Goal: Information Seeking & Learning: Learn about a topic

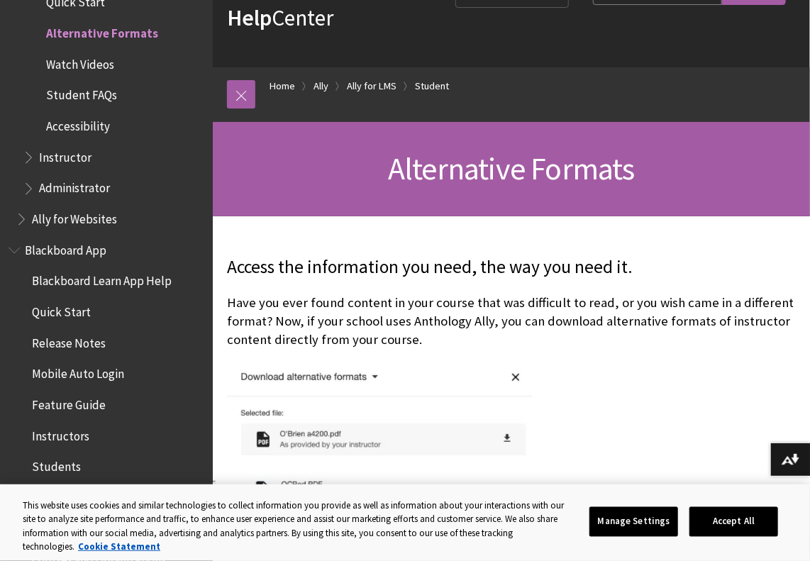
scroll to position [79, 0]
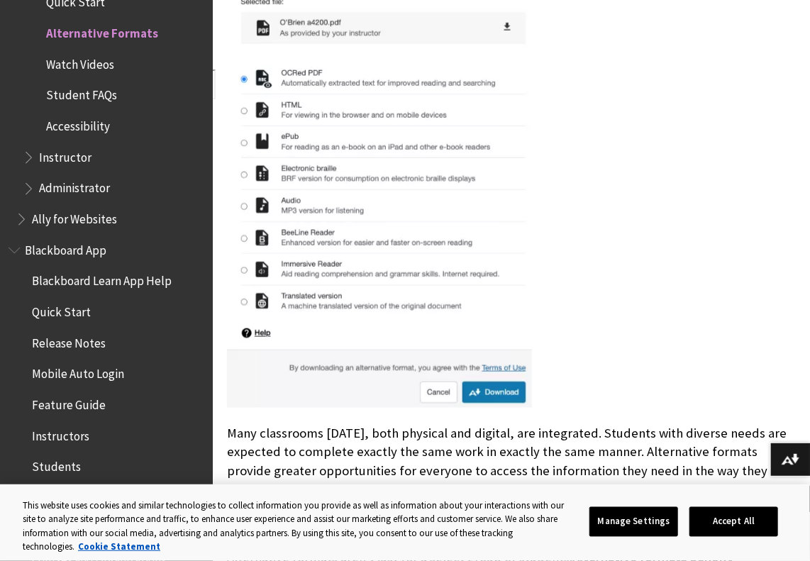
click at [252, 416] on div "Access the information you need, the way you need it. Have you ever found conte…" at bounding box center [511, 296] width 569 height 907
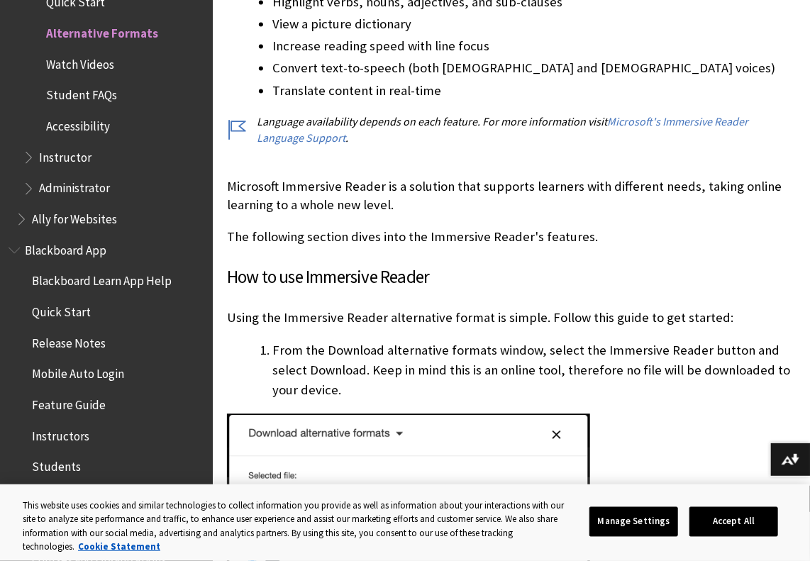
scroll to position [3158, 0]
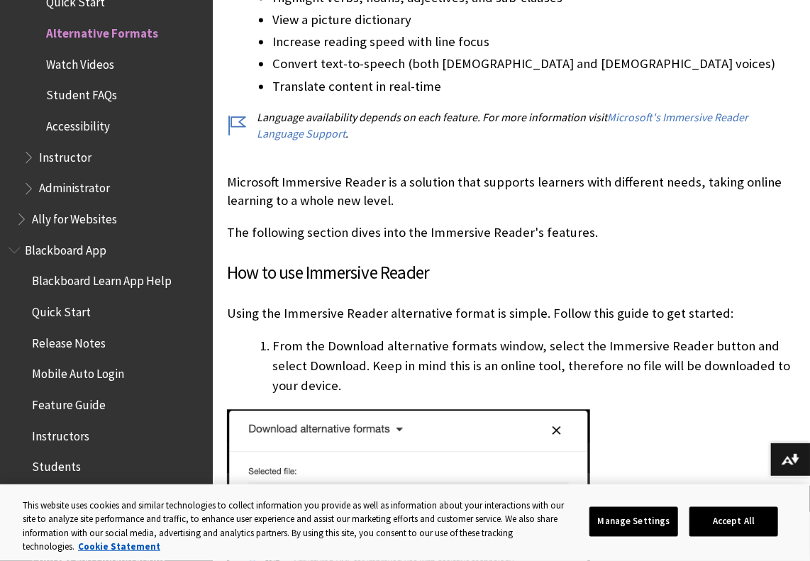
click at [85, 457] on span "Students" at bounding box center [110, 467] width 189 height 24
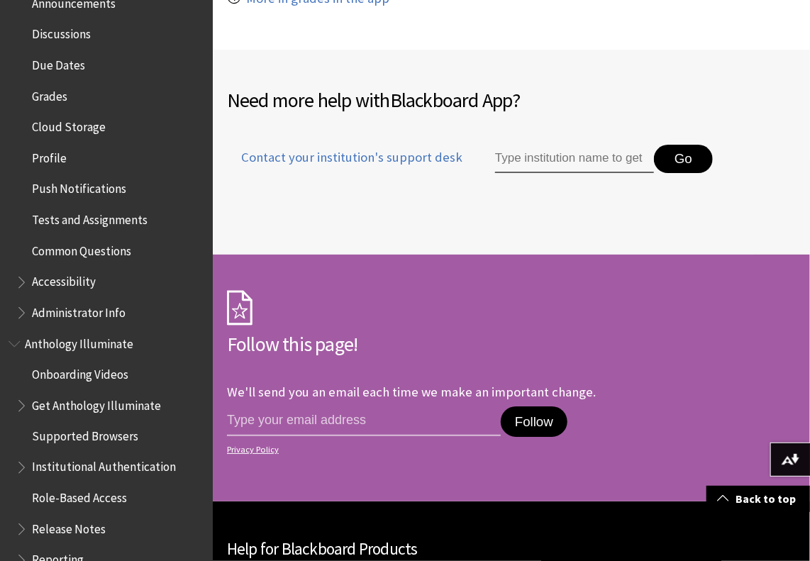
scroll to position [590, 0]
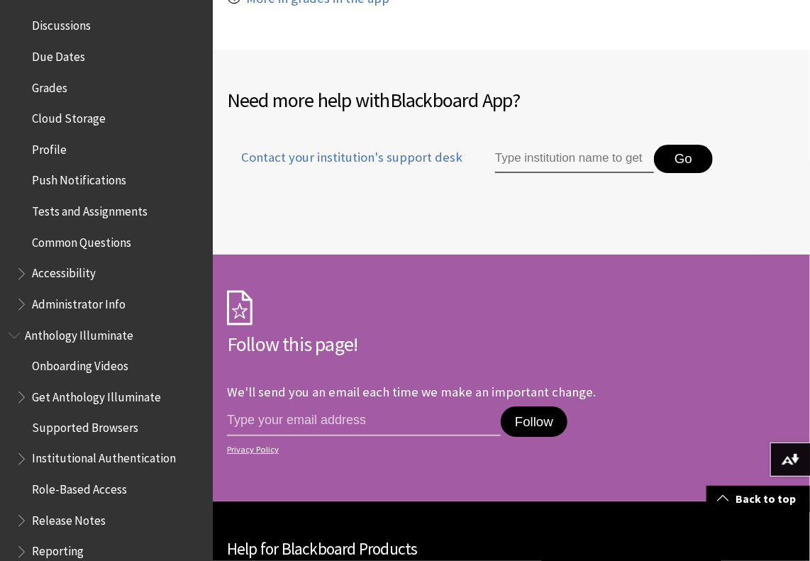
click at [55, 284] on span "Accessibility" at bounding box center [110, 274] width 189 height 24
click at [61, 278] on span "Accessibility" at bounding box center [67, 271] width 70 height 19
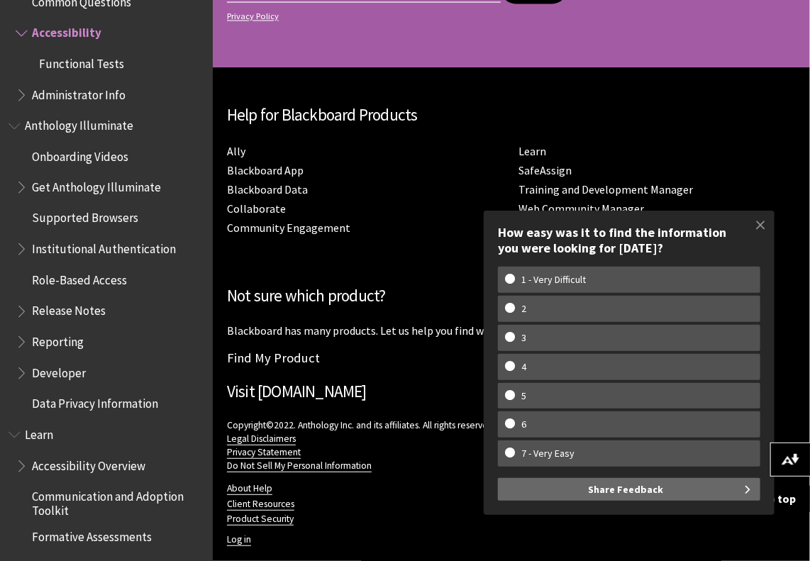
scroll to position [3051, 0]
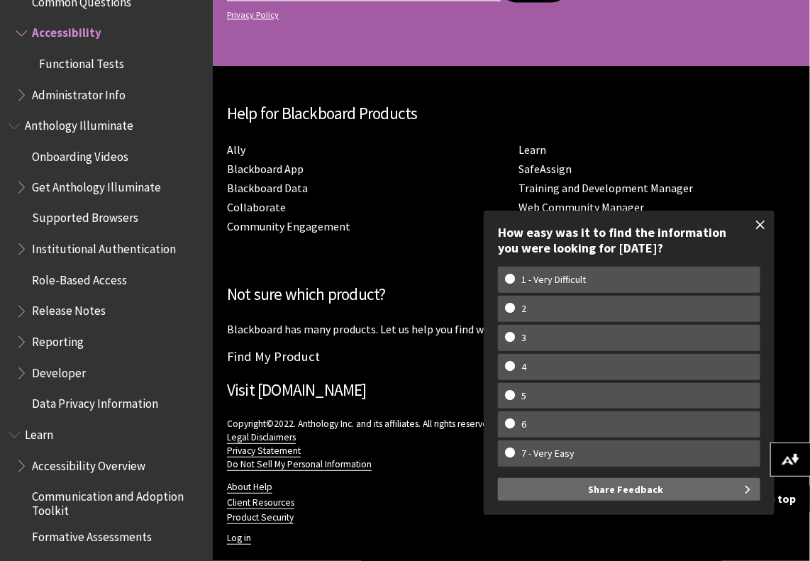
click at [762, 236] on span at bounding box center [760, 225] width 30 height 30
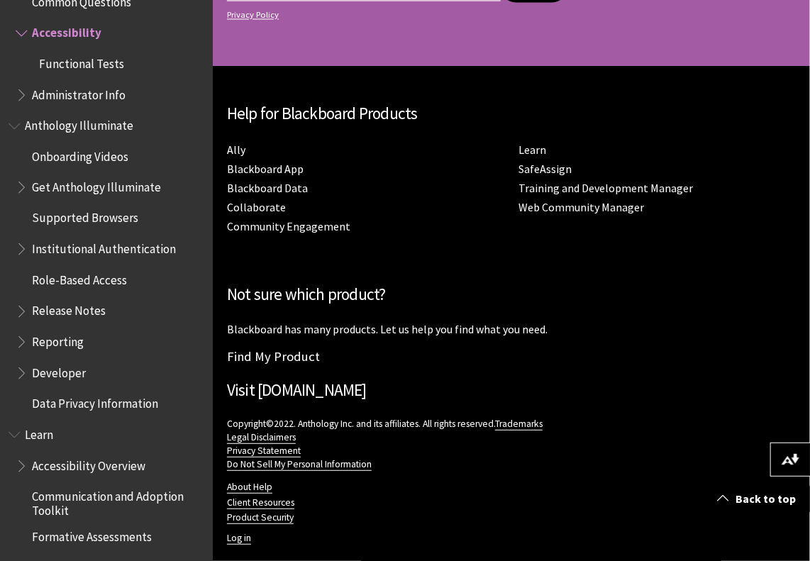
click at [48, 506] on span "Communication and Adoption Toolkit" at bounding box center [117, 502] width 171 height 33
